Goal: Register for event/course

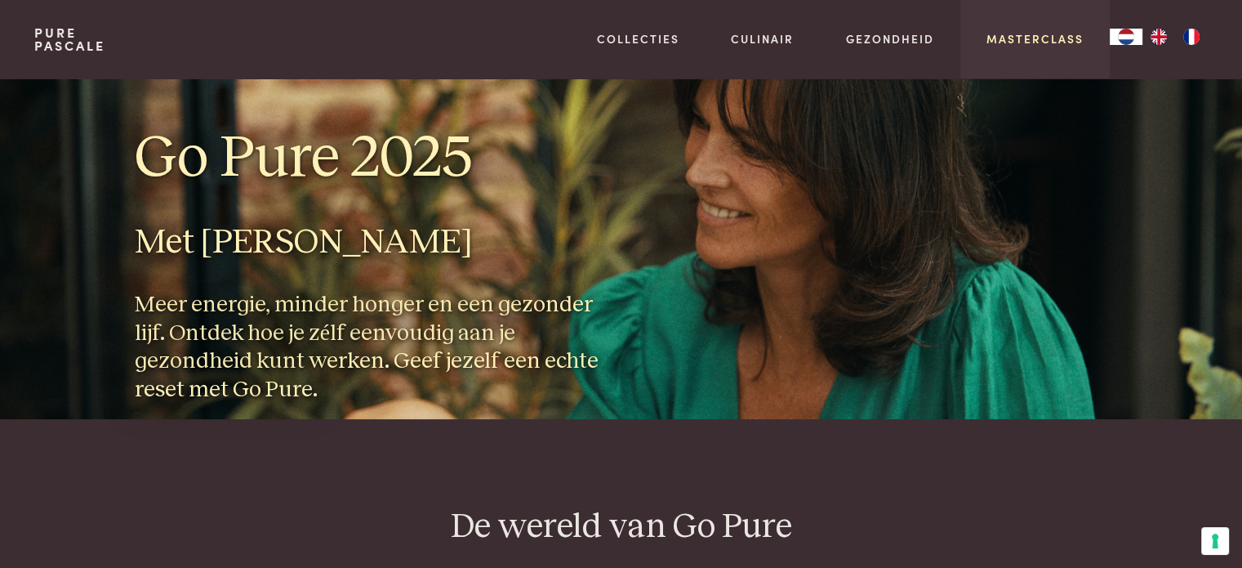
click at [1058, 41] on link "Masterclass" at bounding box center [1035, 38] width 97 height 17
click at [1042, 38] on link "Masterclass" at bounding box center [1035, 38] width 97 height 17
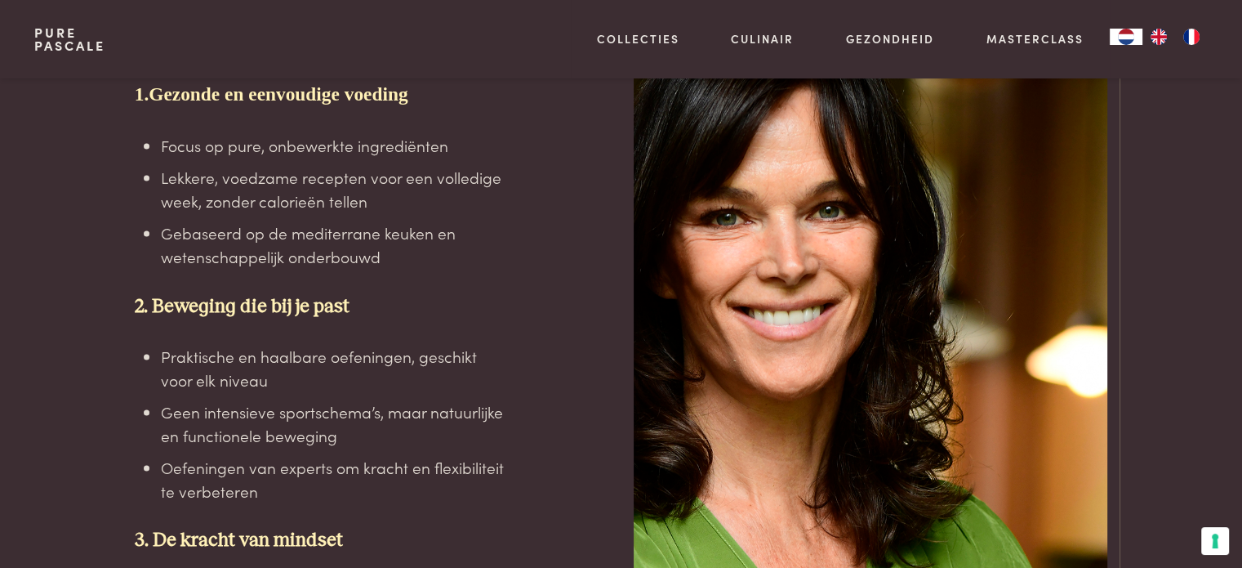
scroll to position [3022, 0]
